Goal: Information Seeking & Learning: Learn about a topic

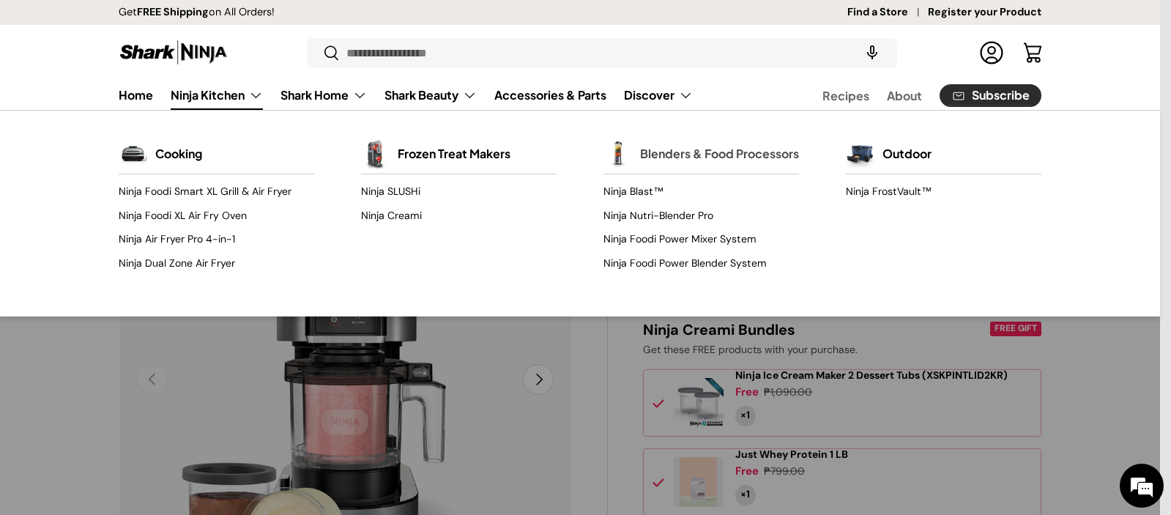
click at [687, 154] on link "Blenders & Food Processors" at bounding box center [719, 154] width 159 height 32
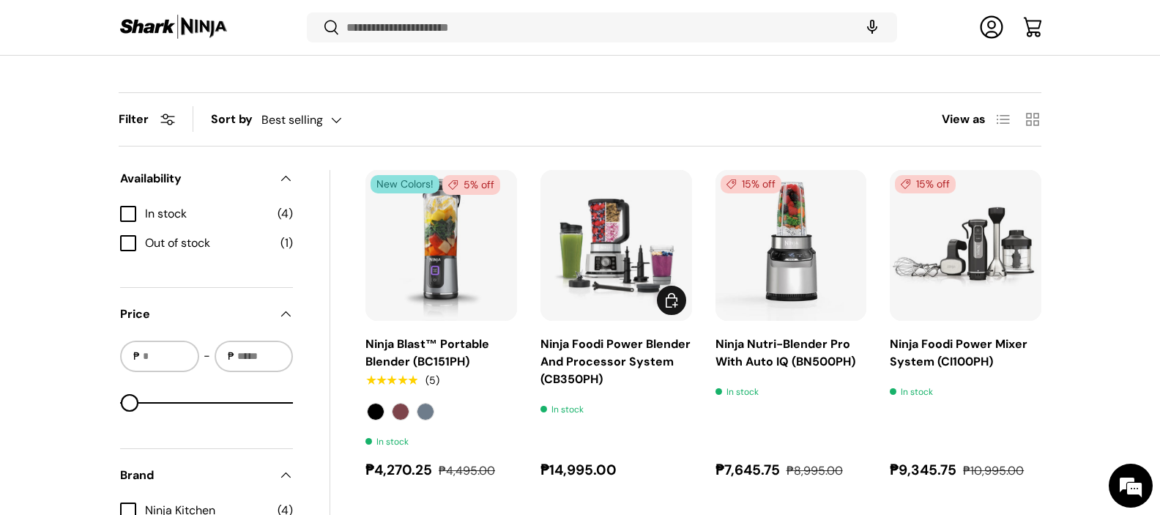
scroll to position [470, 0]
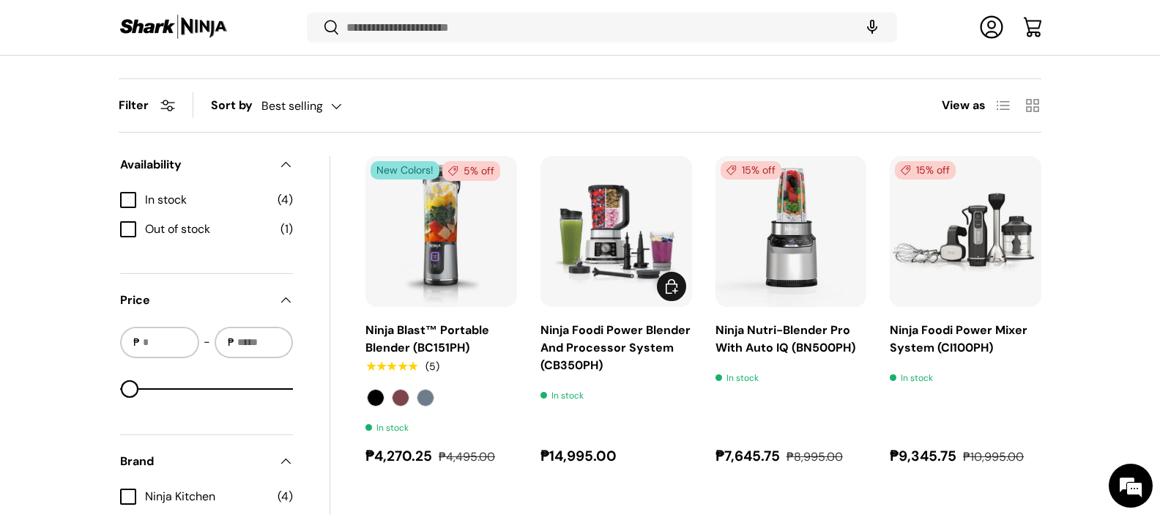
click at [579, 341] on link "Ninja Foodi Power Blender And Processor System (CB350PH)" at bounding box center [615, 347] width 150 height 51
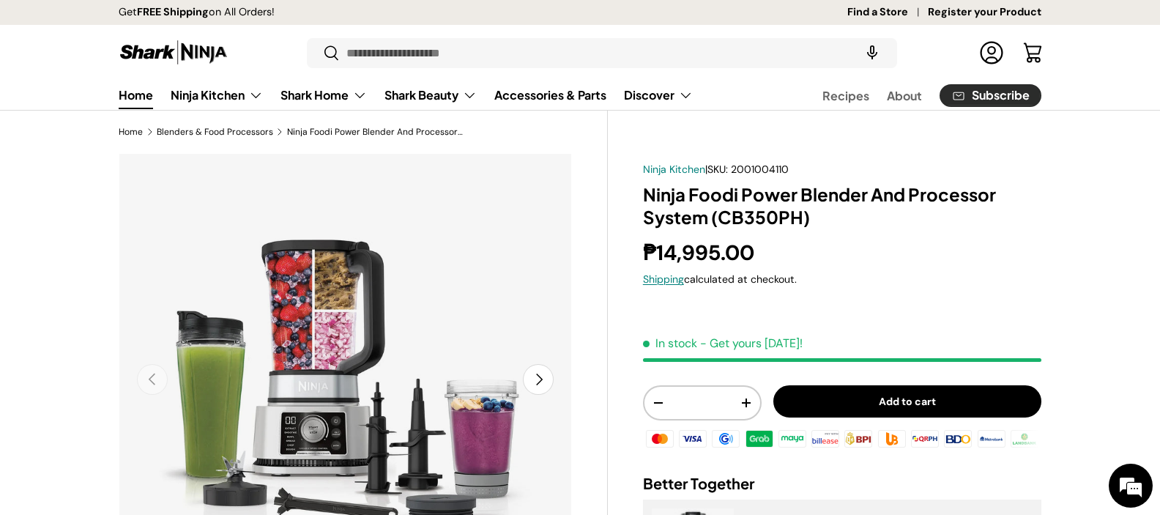
click at [145, 96] on link "Home" at bounding box center [136, 95] width 34 height 29
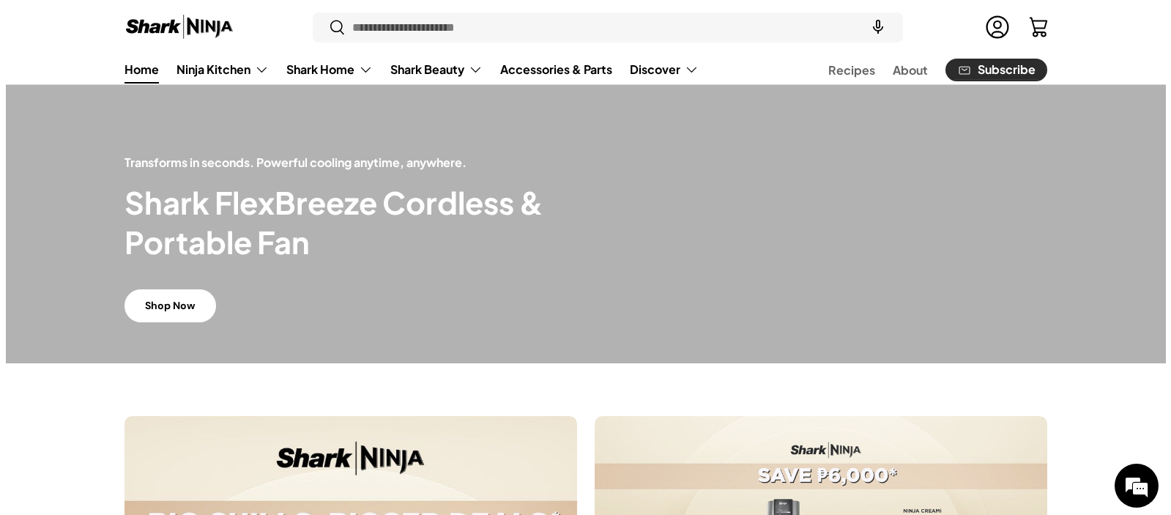
scroll to position [163, 0]
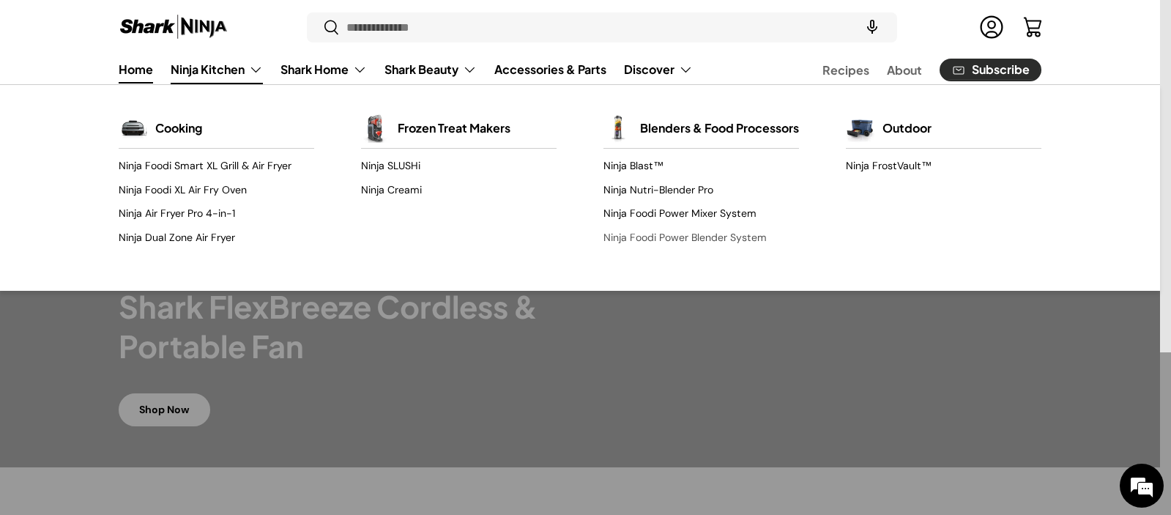
click at [658, 243] on link "Ninja Foodi Power Blender System" at bounding box center [700, 236] width 195 height 23
click at [658, 245] on link "Ninja Foodi Power Blender System" at bounding box center [700, 236] width 195 height 23
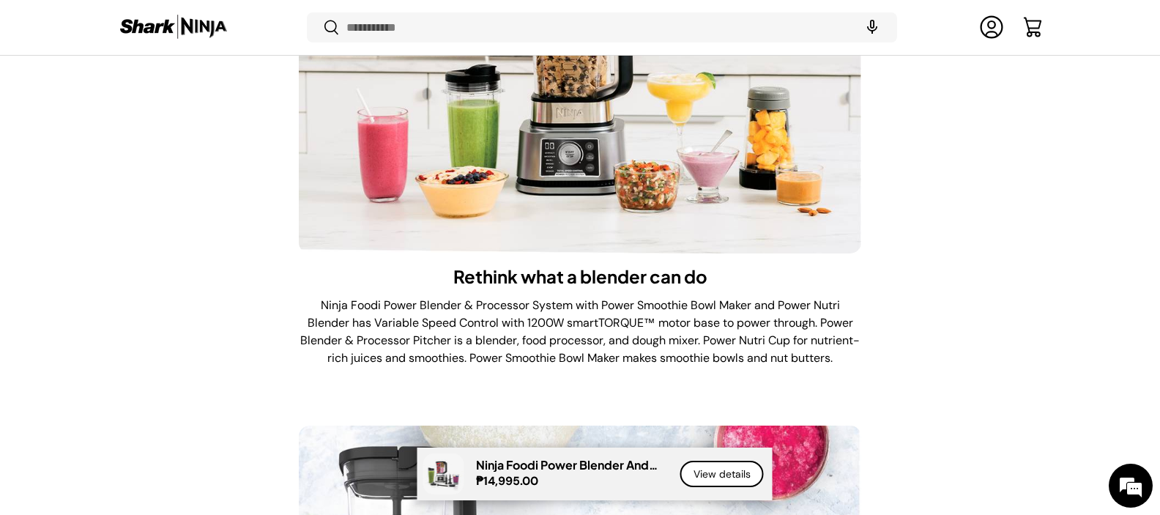
scroll to position [3633, 0]
